Goal: Task Accomplishment & Management: Complete application form

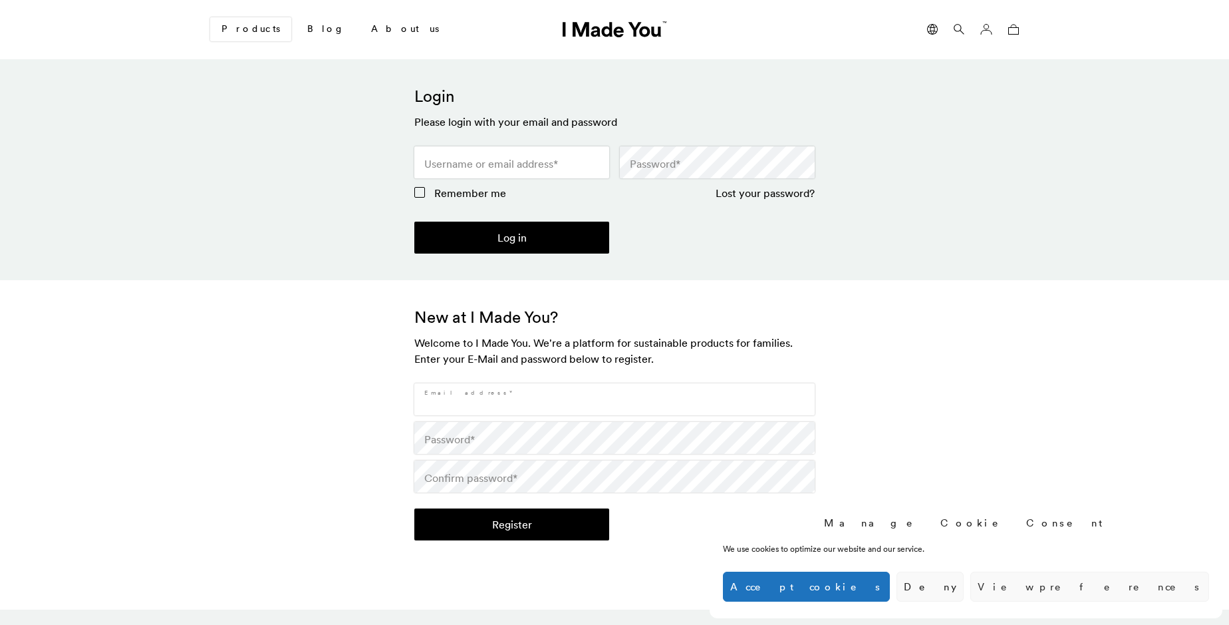
click at [615, 399] on input "Email address *" at bounding box center [614, 399] width 401 height 32
type input "[EMAIL_ADDRESS][DOMAIN_NAME]"
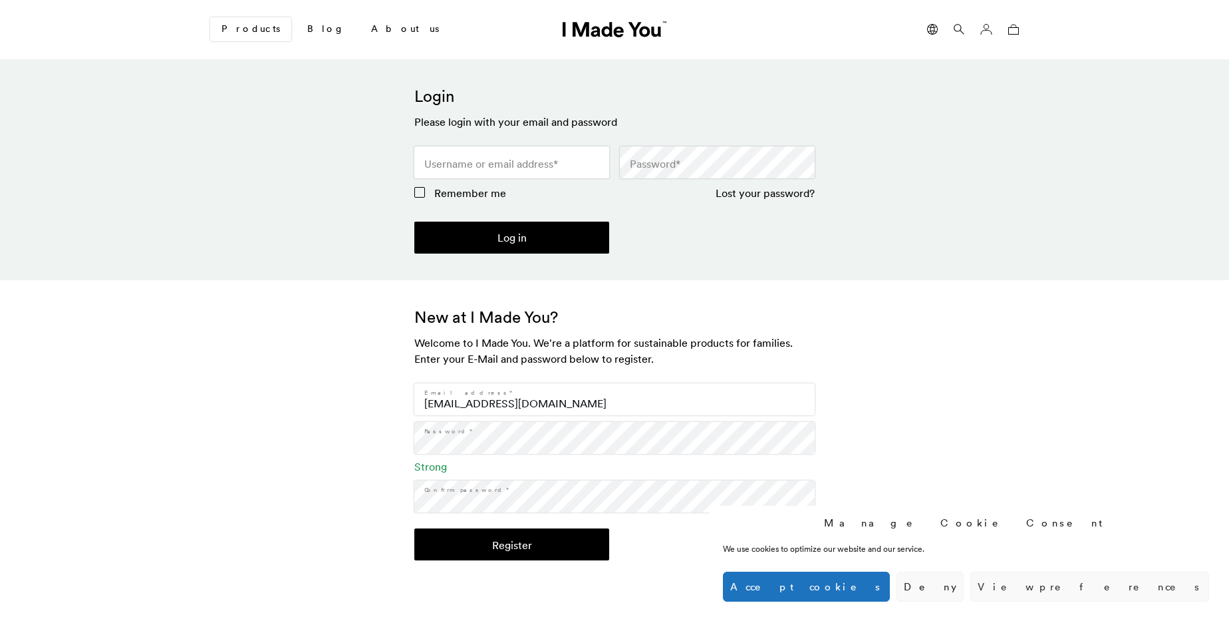
click at [512, 544] on button "Register" at bounding box center [511, 544] width 195 height 32
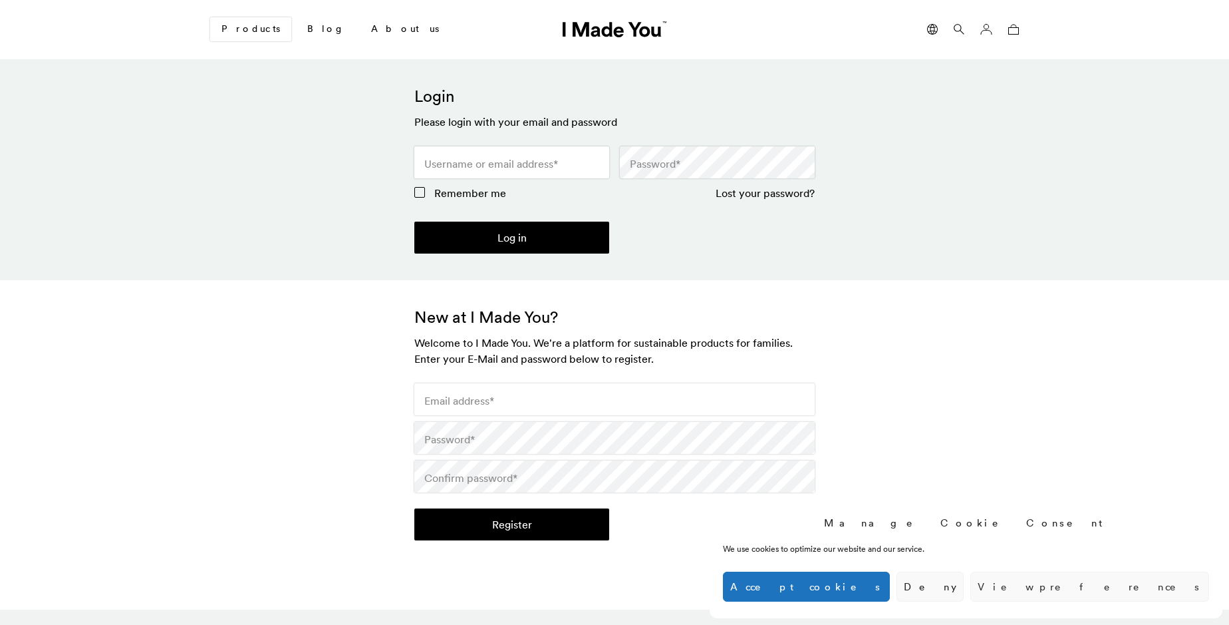
scroll to position [395, 0]
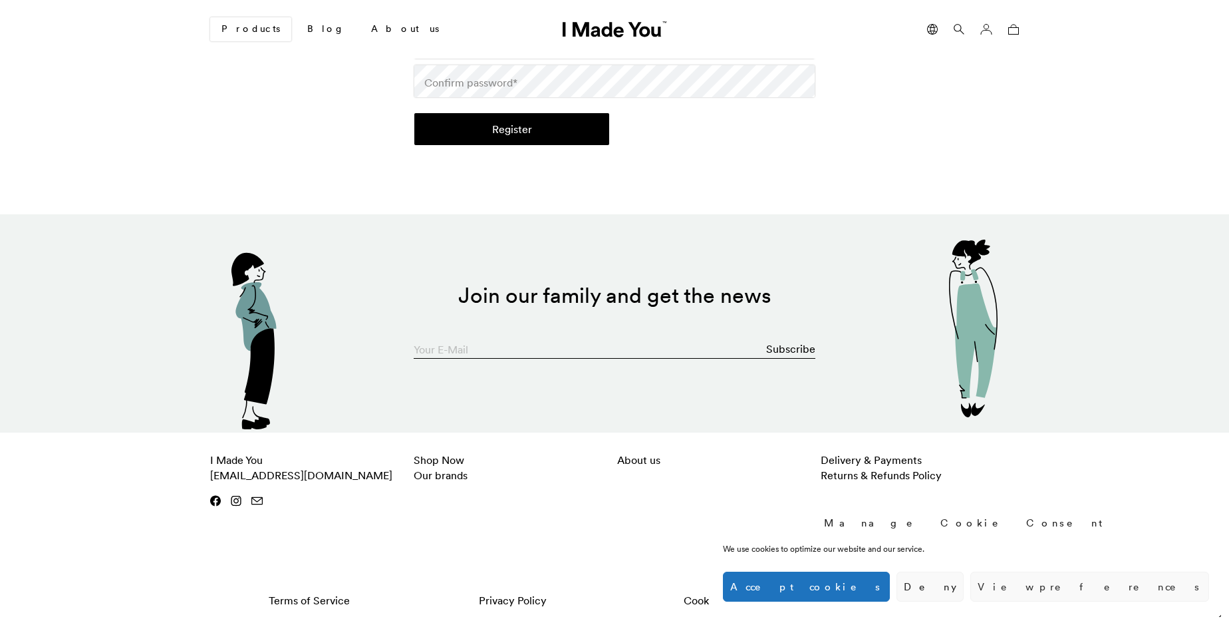
click at [615, 345] on input "Your E-Mail" at bounding box center [615, 345] width 402 height 27
type input "[EMAIL_ADDRESS][DOMAIN_NAME]"
click at [792, 349] on button "Subscribe" at bounding box center [790, 348] width 49 height 27
